Goal: Task Accomplishment & Management: Complete application form

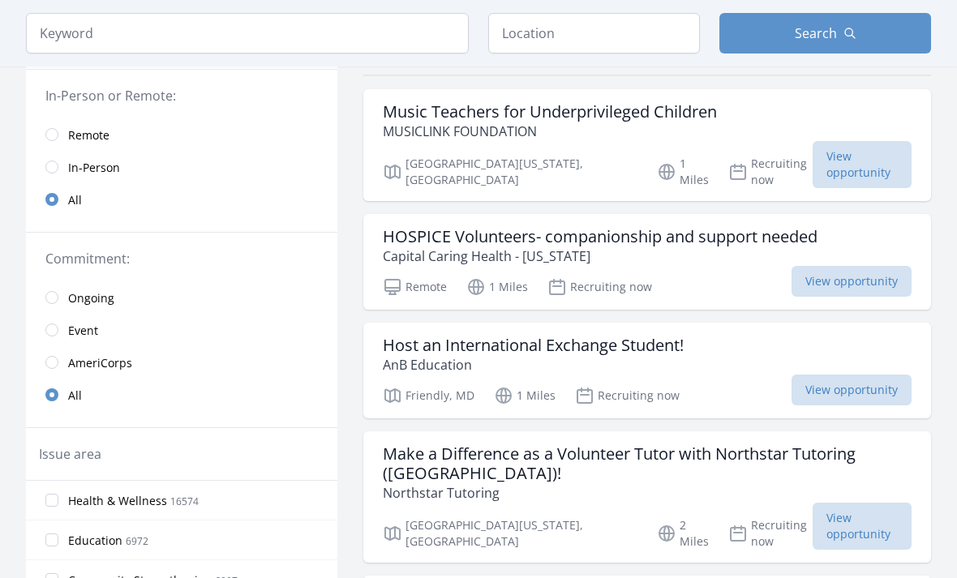
scroll to position [136, 0]
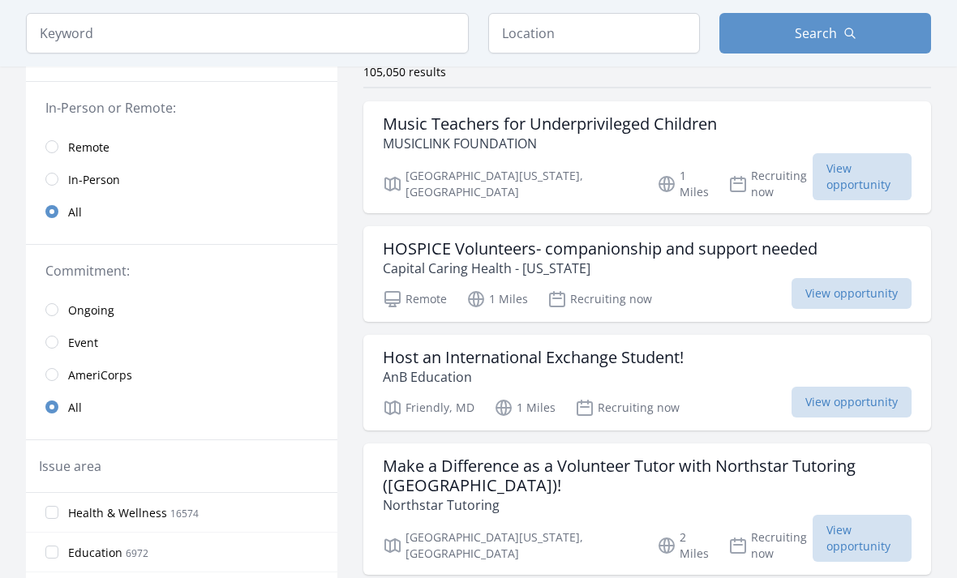
click at [55, 151] on input "radio" at bounding box center [51, 146] width 13 height 13
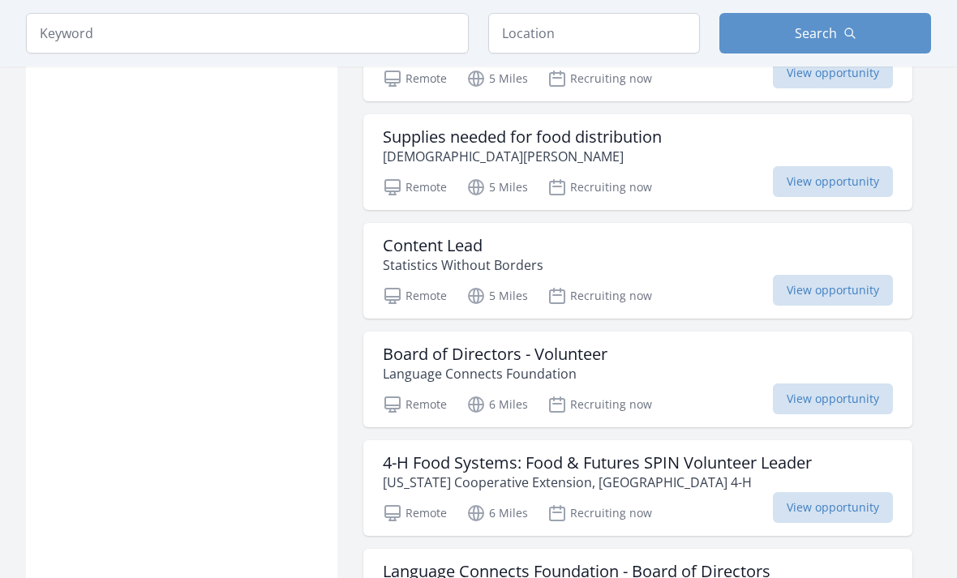
scroll to position [1319, 0]
click at [822, 178] on span "View opportunity" at bounding box center [833, 181] width 120 height 31
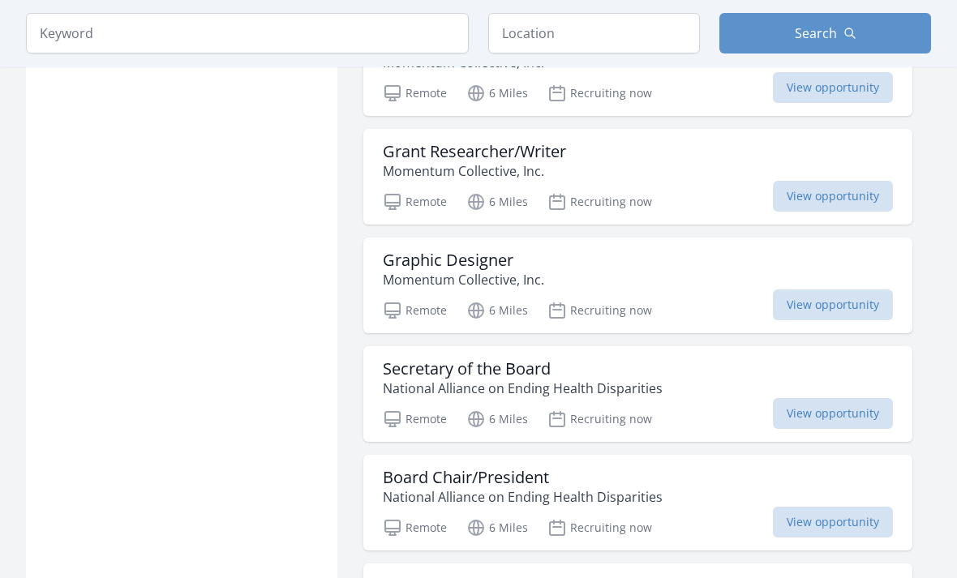
scroll to position [2833, 0]
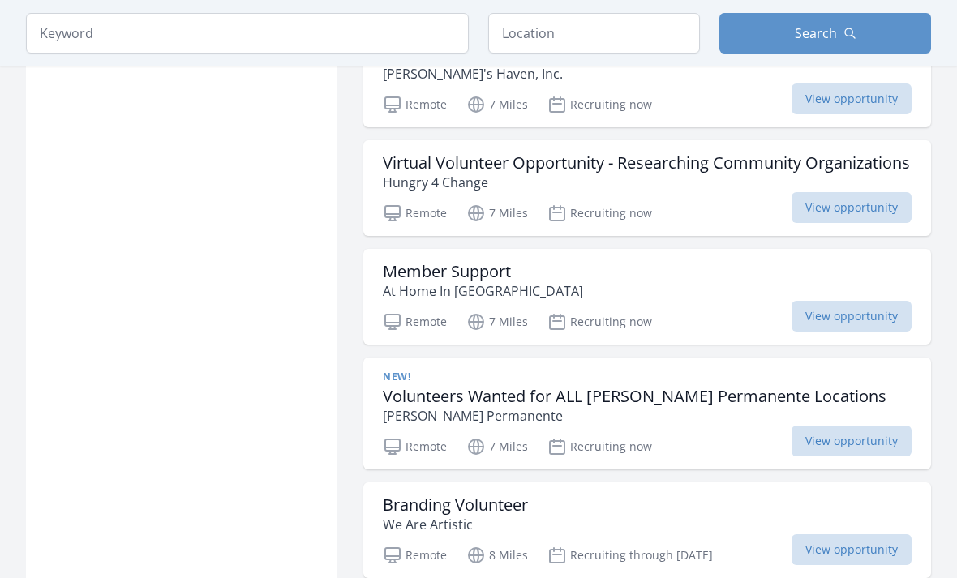
scroll to position [5354, 0]
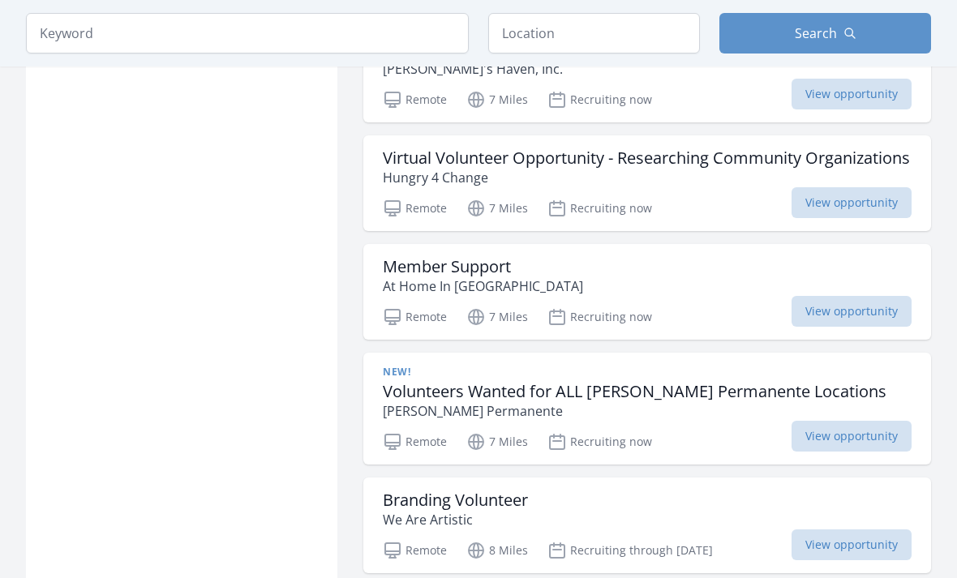
click at [734, 168] on h3 "Virtual Volunteer Opportunity - Researching Community Organizations" at bounding box center [646, 157] width 527 height 19
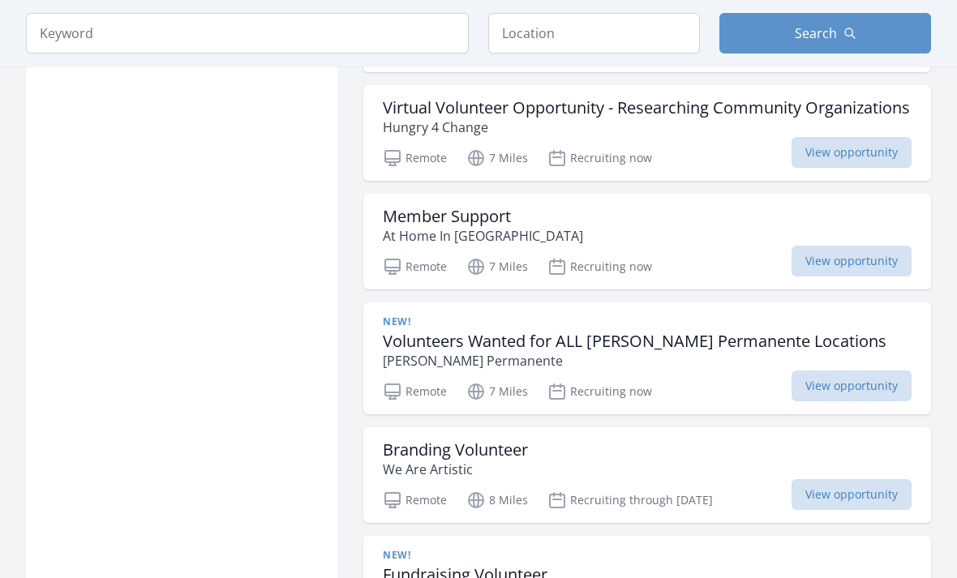
scroll to position [5404, 0]
click at [842, 401] on span "View opportunity" at bounding box center [851, 386] width 120 height 31
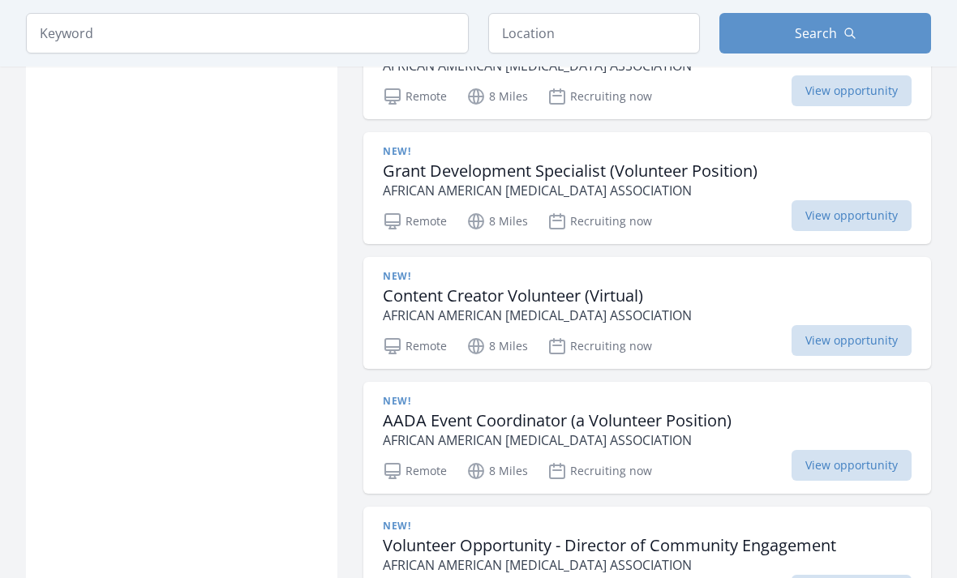
scroll to position [5933, 0]
click at [840, 356] on span "View opportunity" at bounding box center [851, 340] width 120 height 31
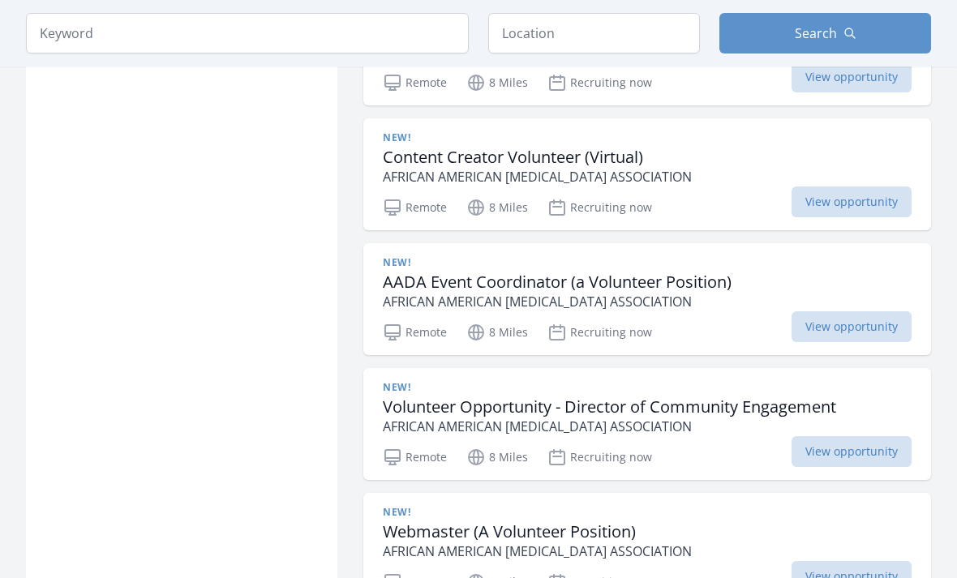
scroll to position [6084, 0]
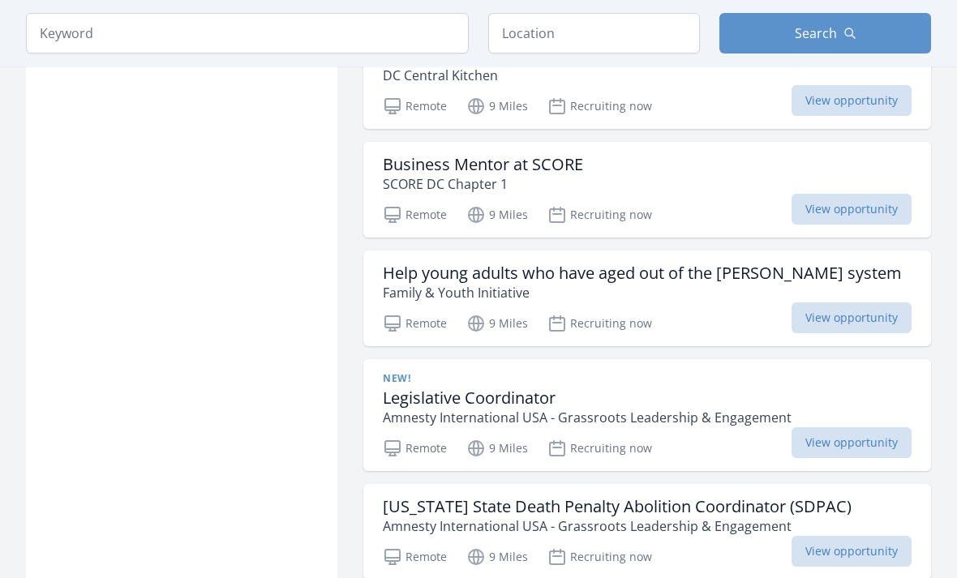
scroll to position [8090, 0]
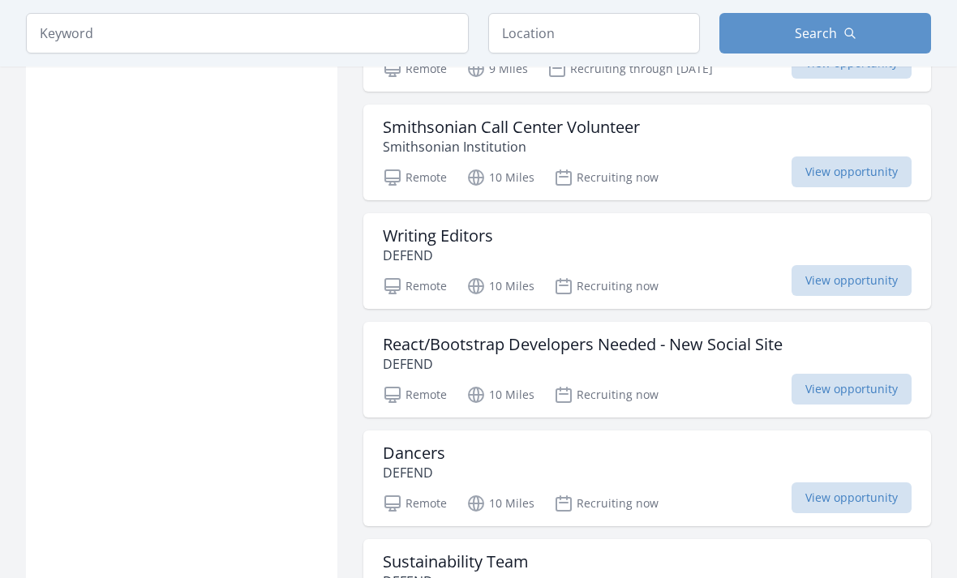
scroll to position [9646, 0]
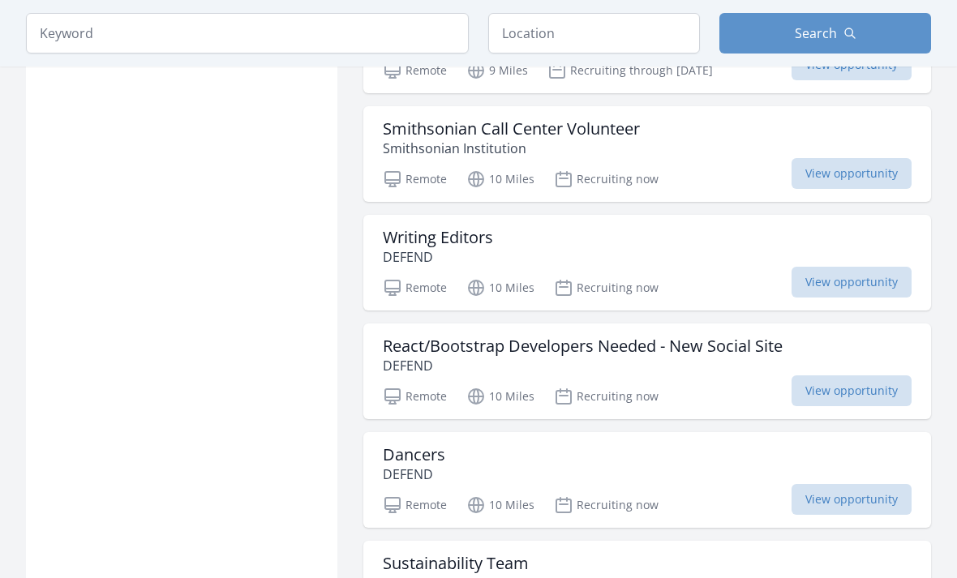
click at [813, 182] on span "View opportunity" at bounding box center [851, 174] width 120 height 31
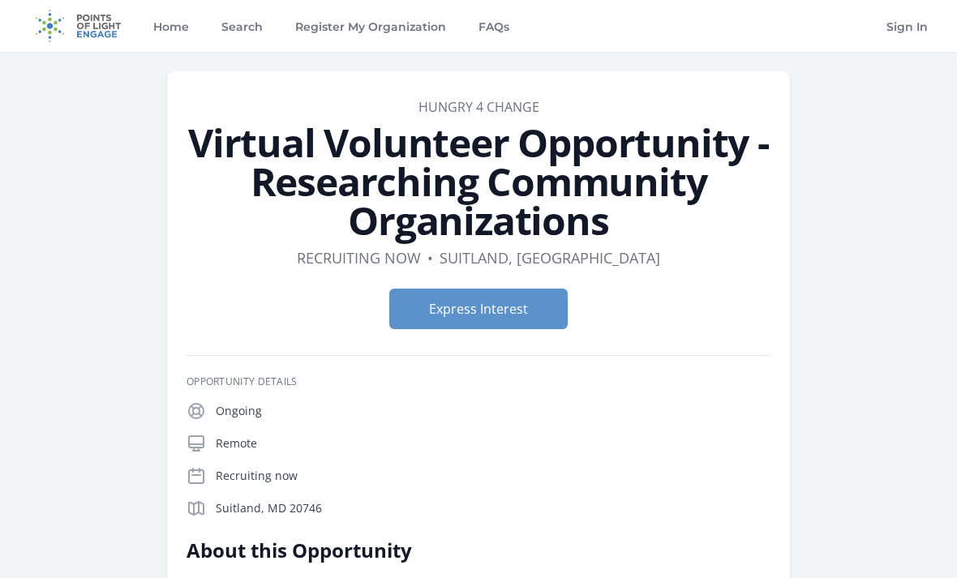
click at [514, 321] on button "Express Interest" at bounding box center [478, 309] width 178 height 41
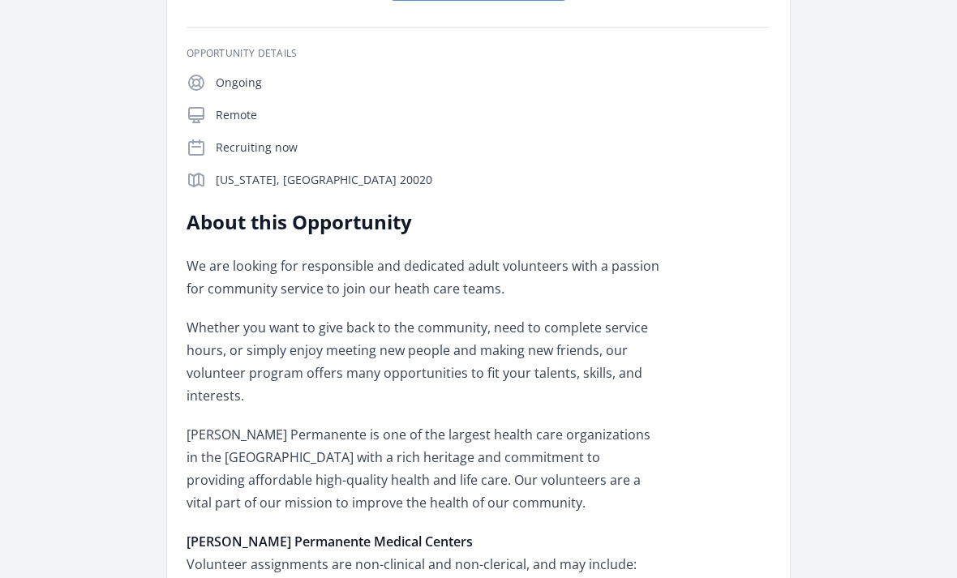
scroll to position [268, 0]
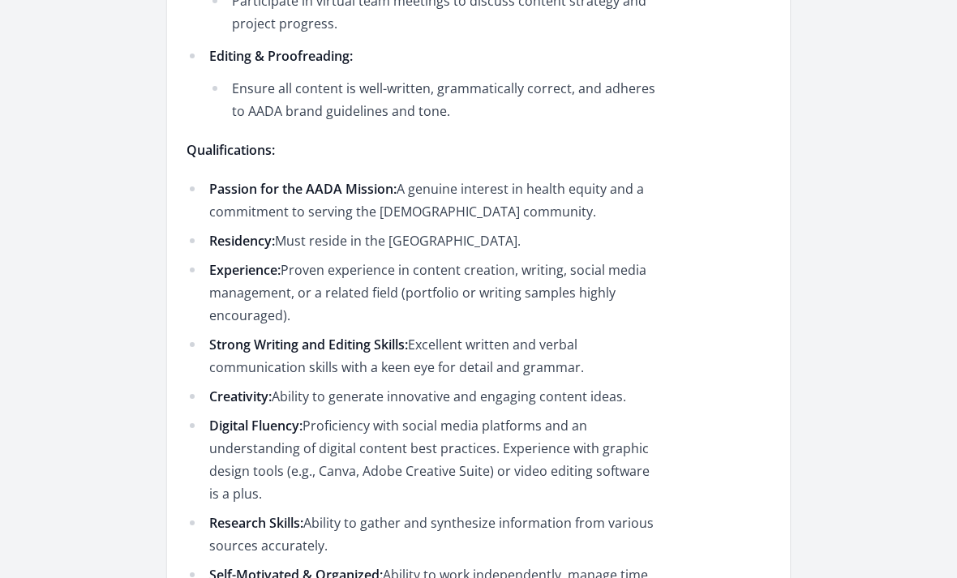
scroll to position [1821, 0]
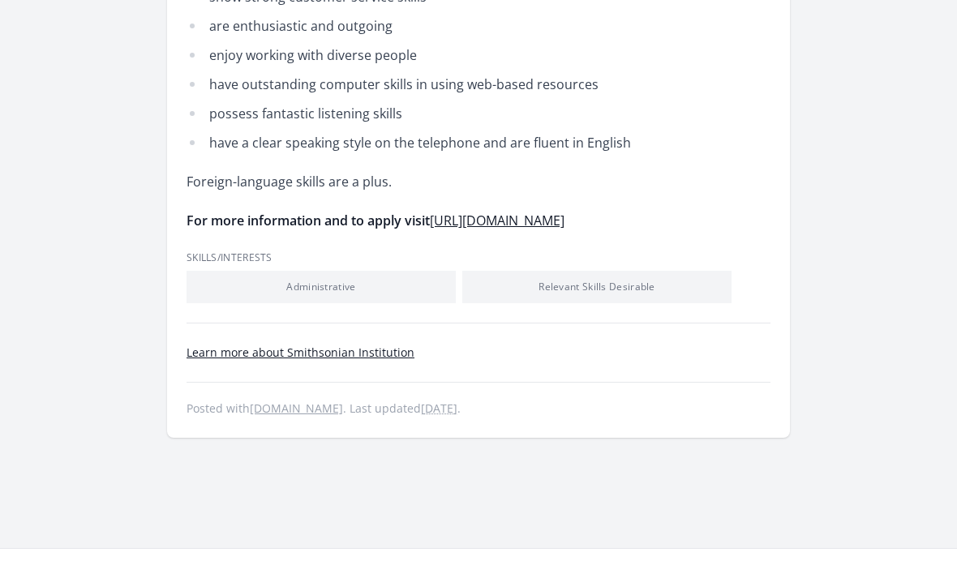
scroll to position [834, 0]
click at [430, 230] on link "[URL][DOMAIN_NAME]" at bounding box center [497, 221] width 135 height 18
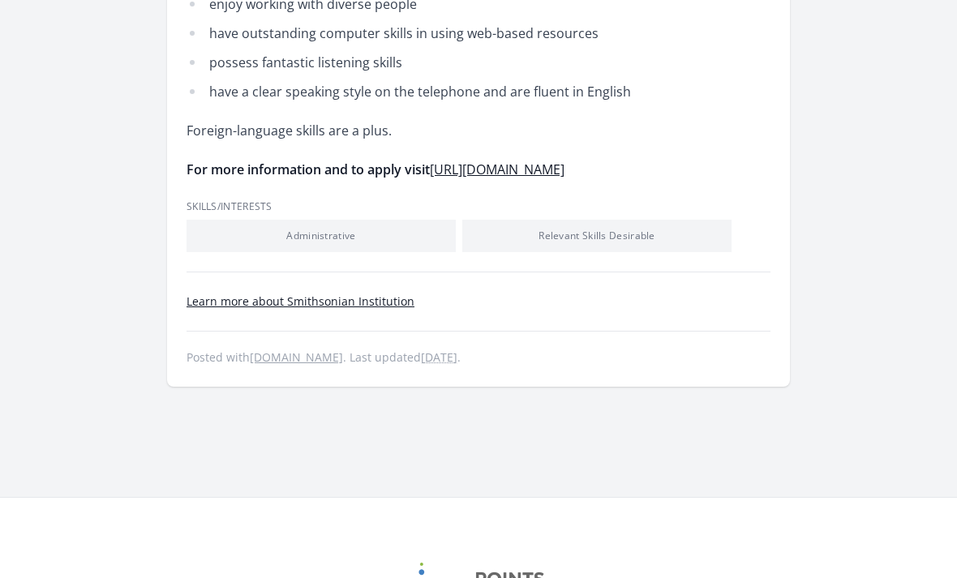
scroll to position [886, 0]
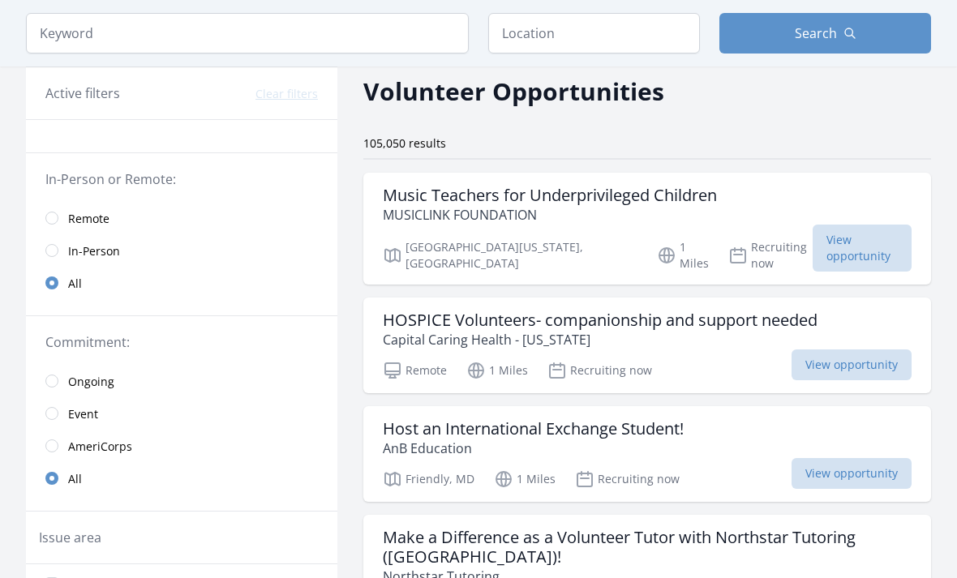
scroll to position [66, 0]
click at [87, 225] on span "Remote" at bounding box center [88, 218] width 41 height 16
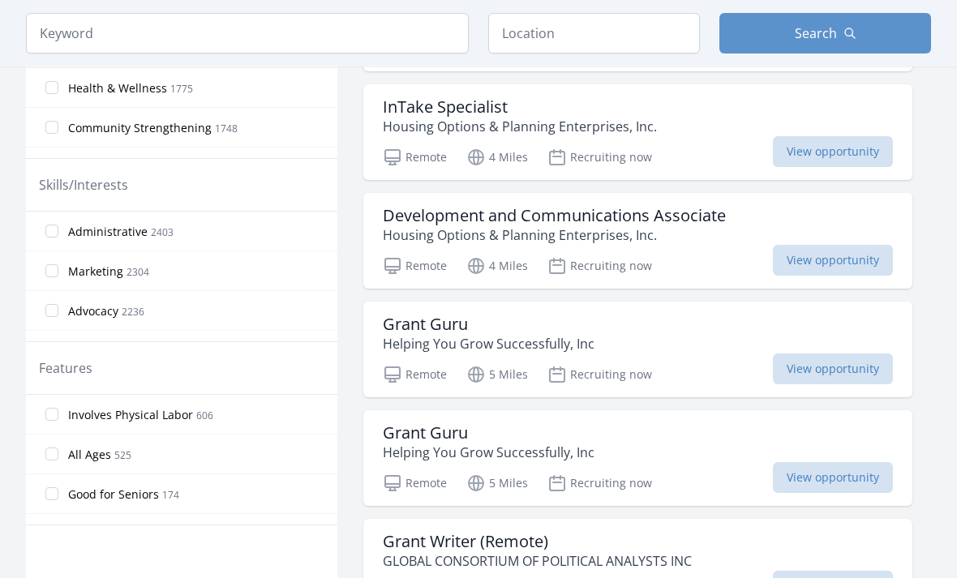
scroll to position [587, 0]
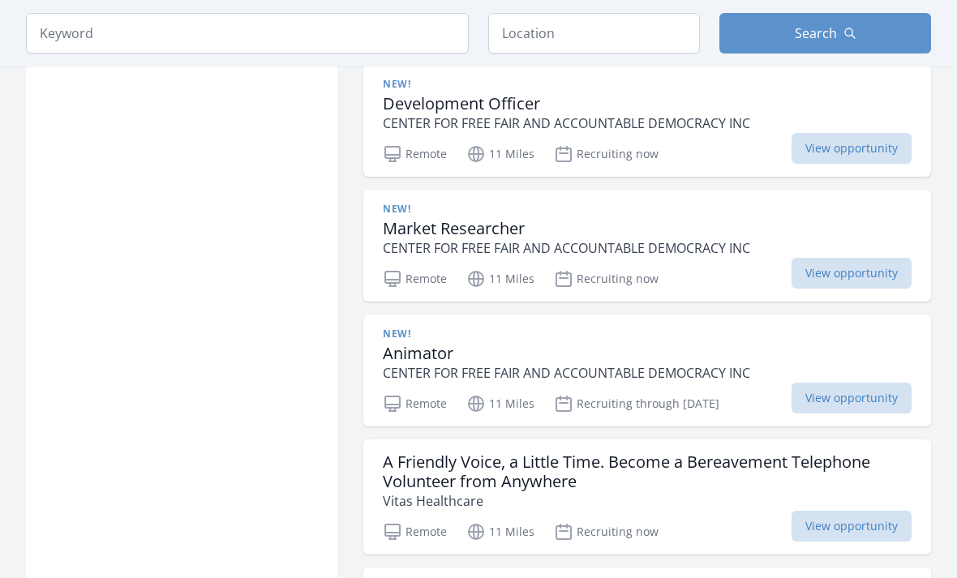
scroll to position [13499, 0]
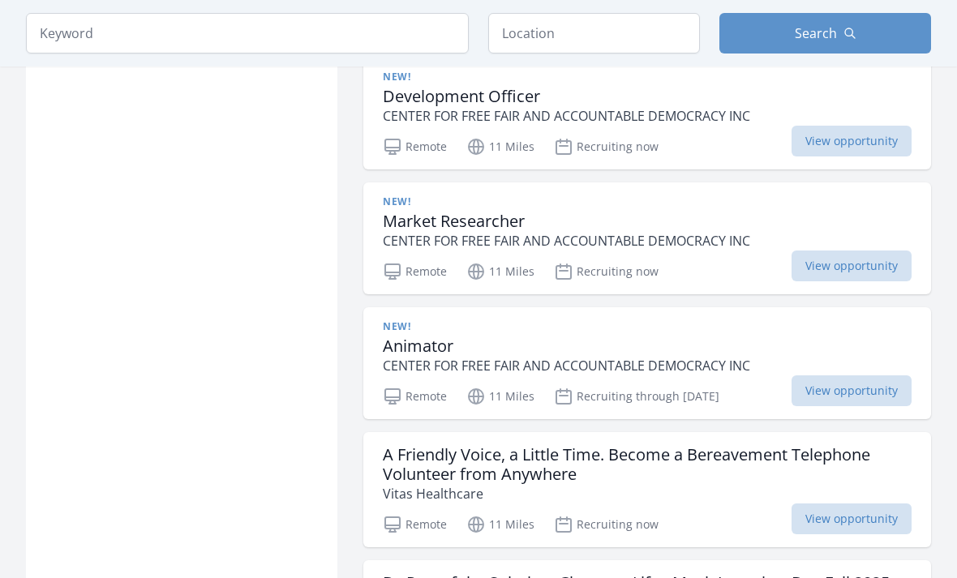
click at [815, 270] on span "View opportunity" at bounding box center [851, 266] width 120 height 31
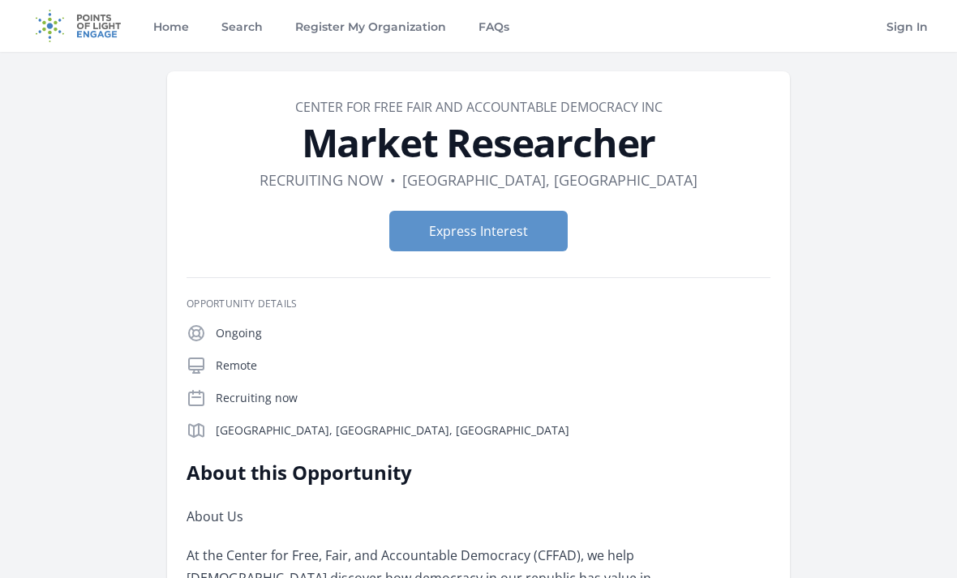
click at [502, 234] on button "Express Interest" at bounding box center [478, 231] width 178 height 41
